Goal: Register for event/course

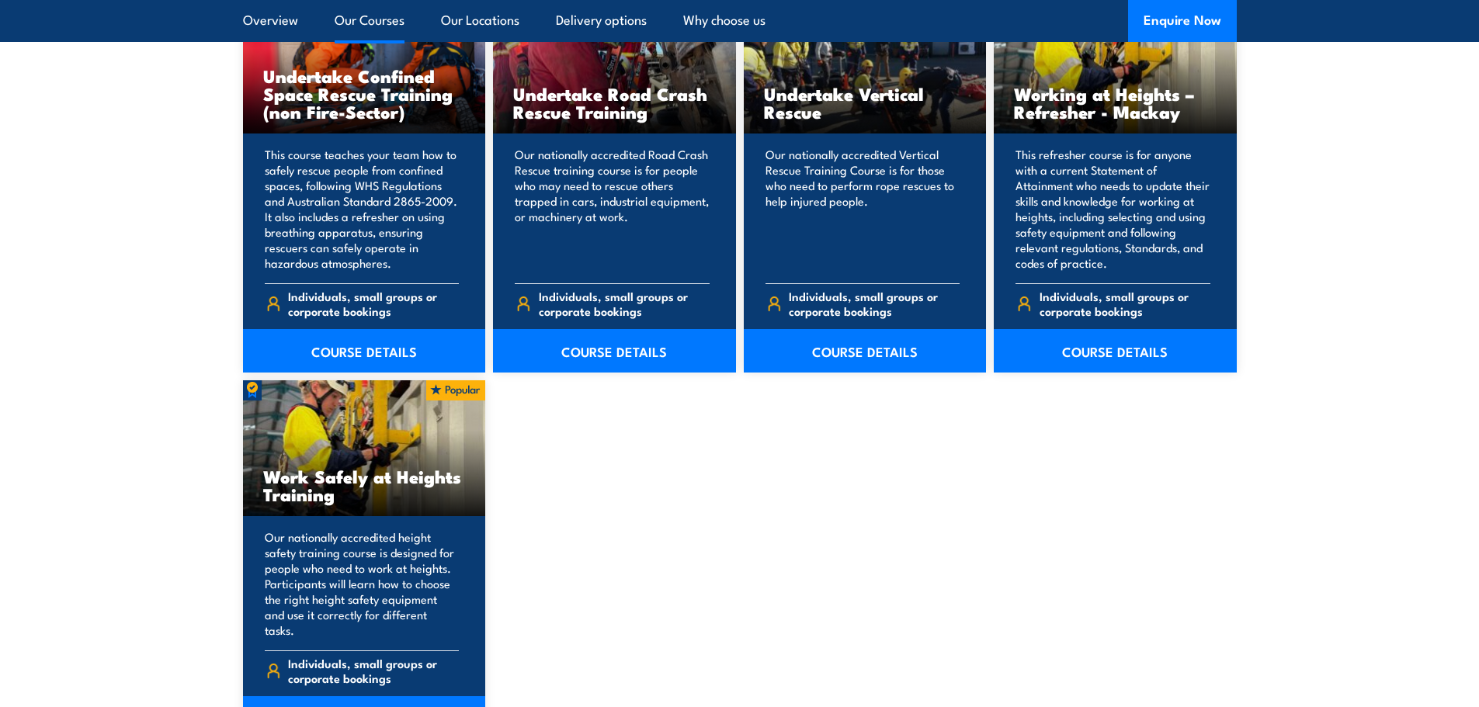
scroll to position [1786, 0]
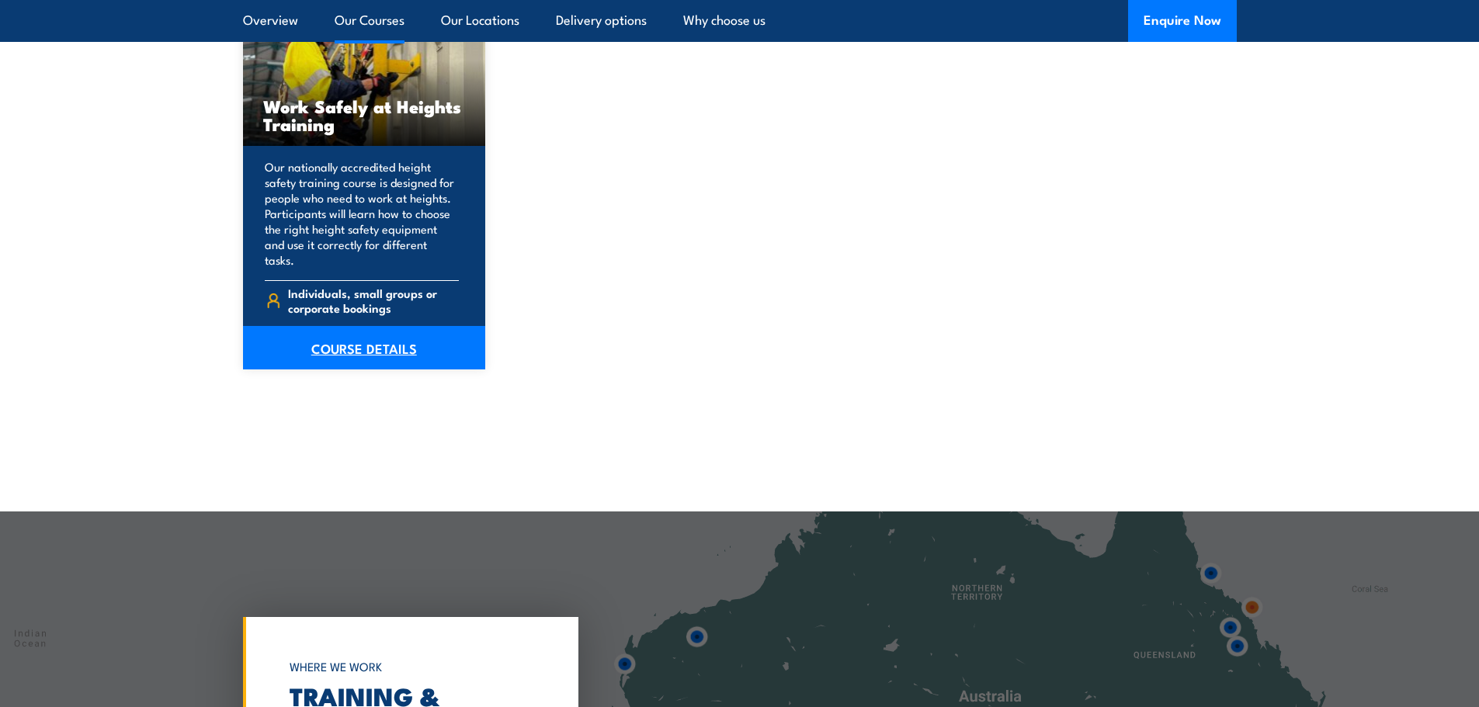
scroll to position [1941, 0]
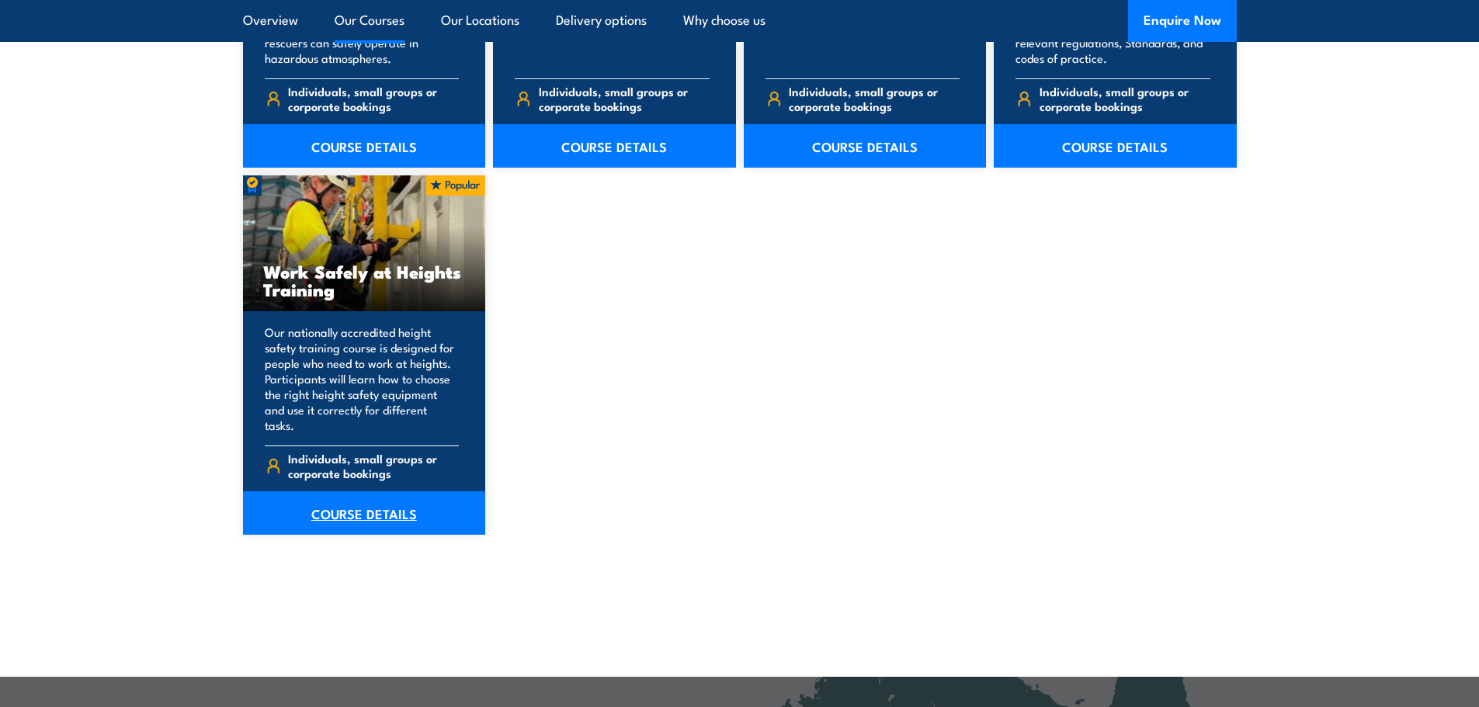
click at [450, 492] on link "COURSE DETAILS" at bounding box center [364, 513] width 243 height 43
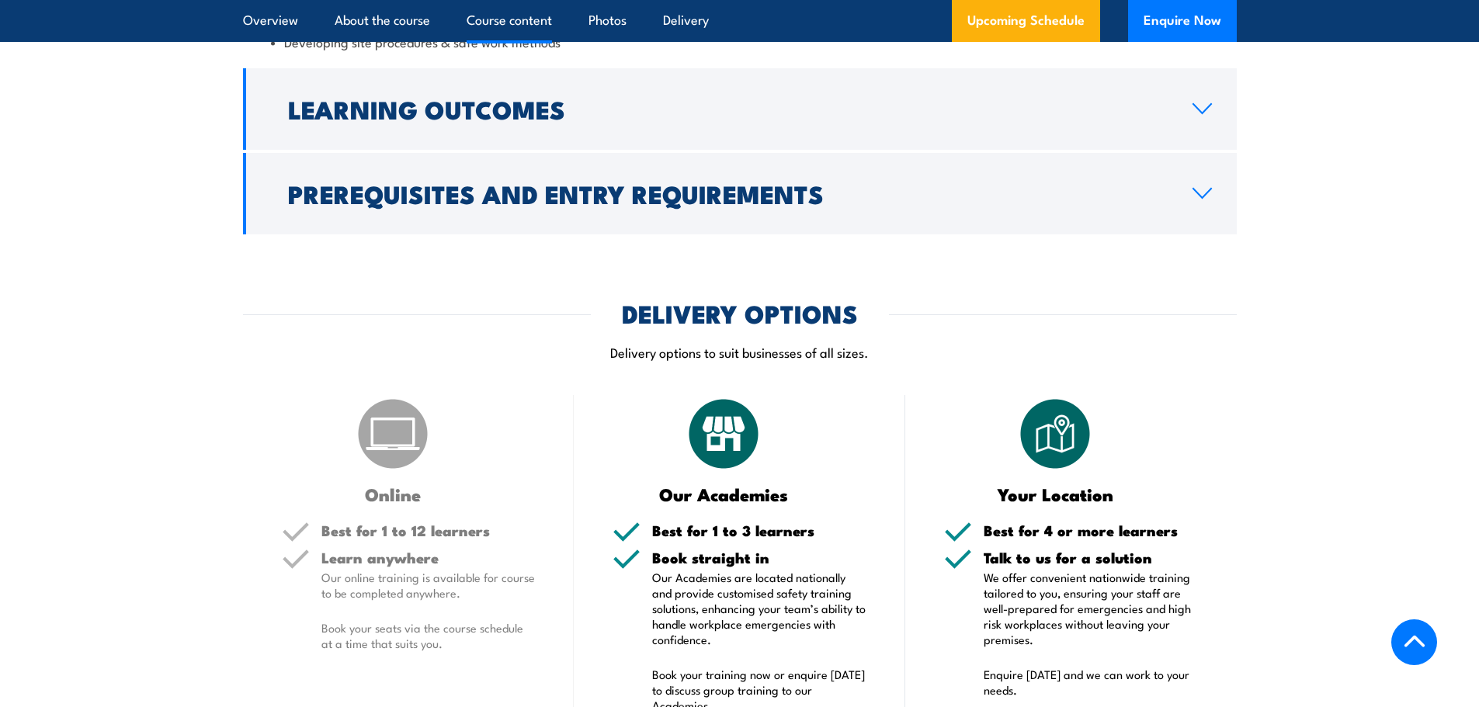
scroll to position [1553, 0]
